Goal: Check status: Check status

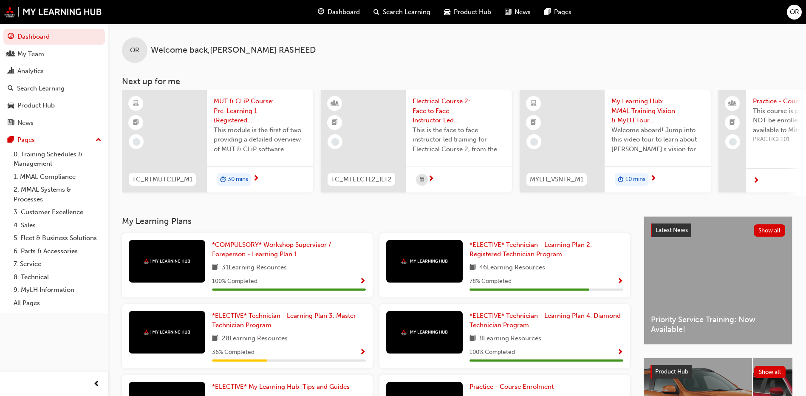
scroll to position [112, 0]
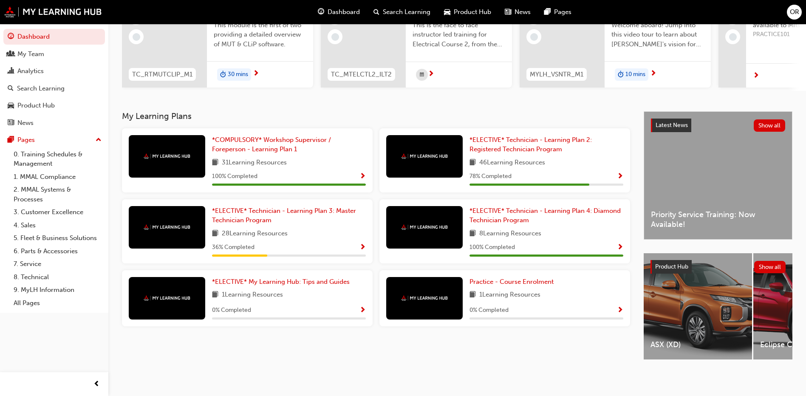
click at [665, 302] on div "ASX (XD)" at bounding box center [698, 306] width 108 height 106
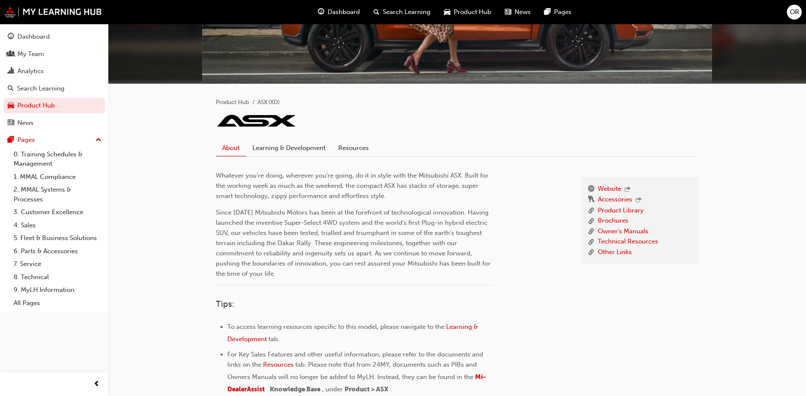
scroll to position [110, 0]
